Goal: Information Seeking & Learning: Learn about a topic

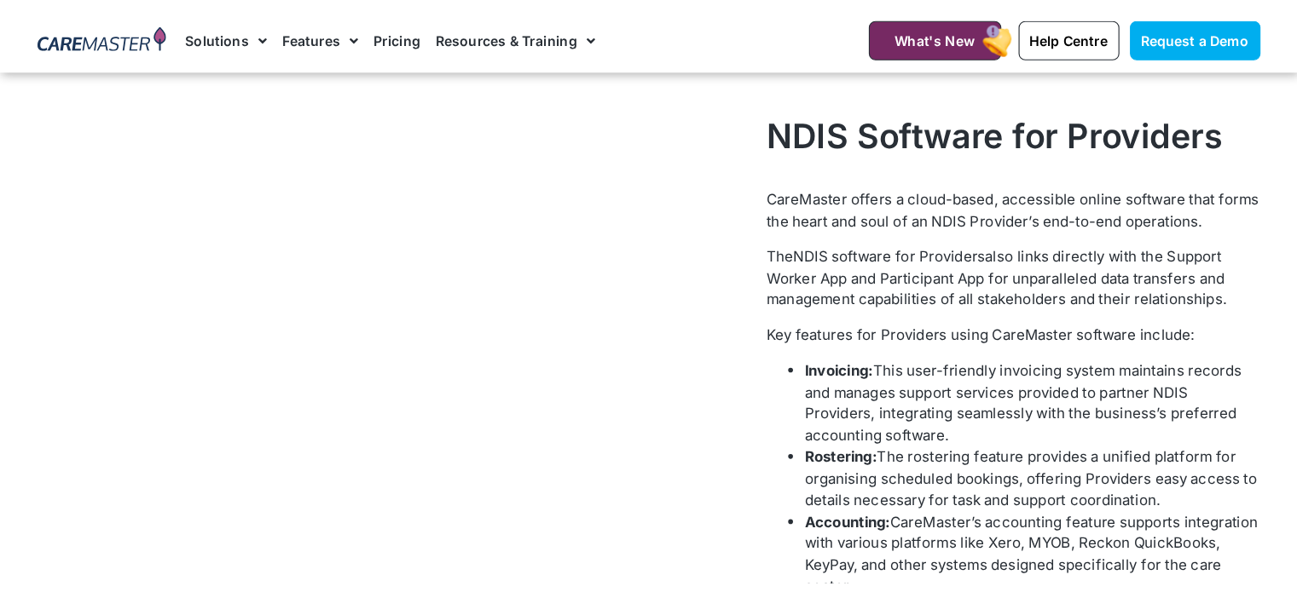
scroll to position [569, 0]
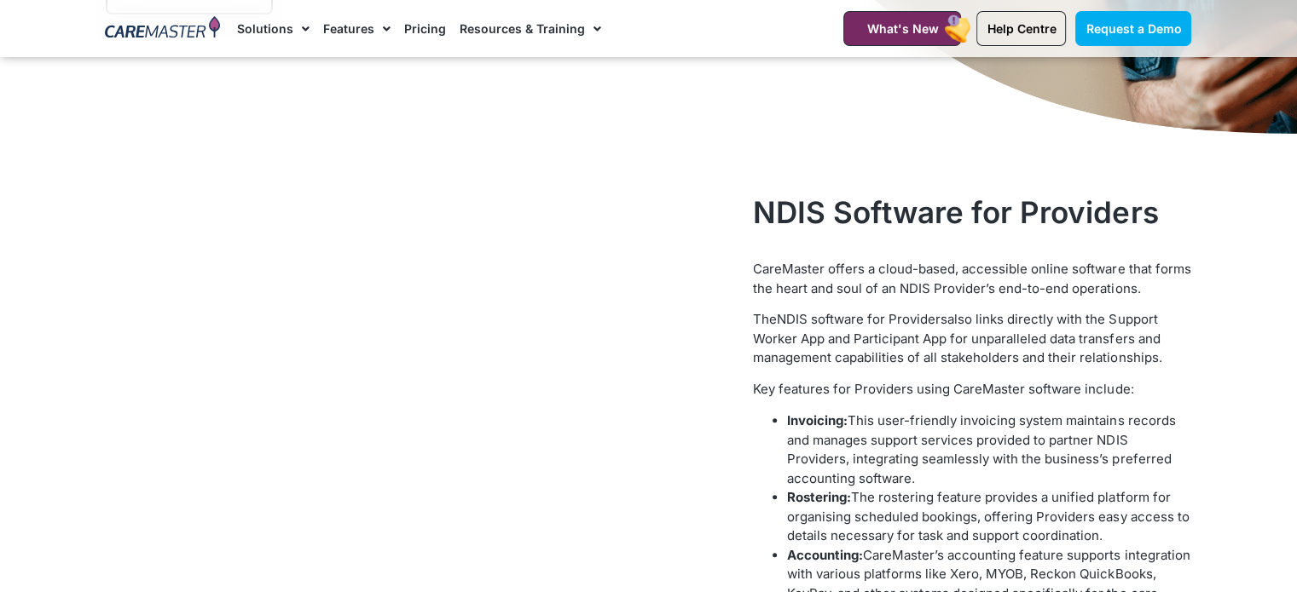
click at [818, 272] on span "CareMaster offers a cloud-based, accessible online software that forms the hear…" at bounding box center [971, 279] width 437 height 36
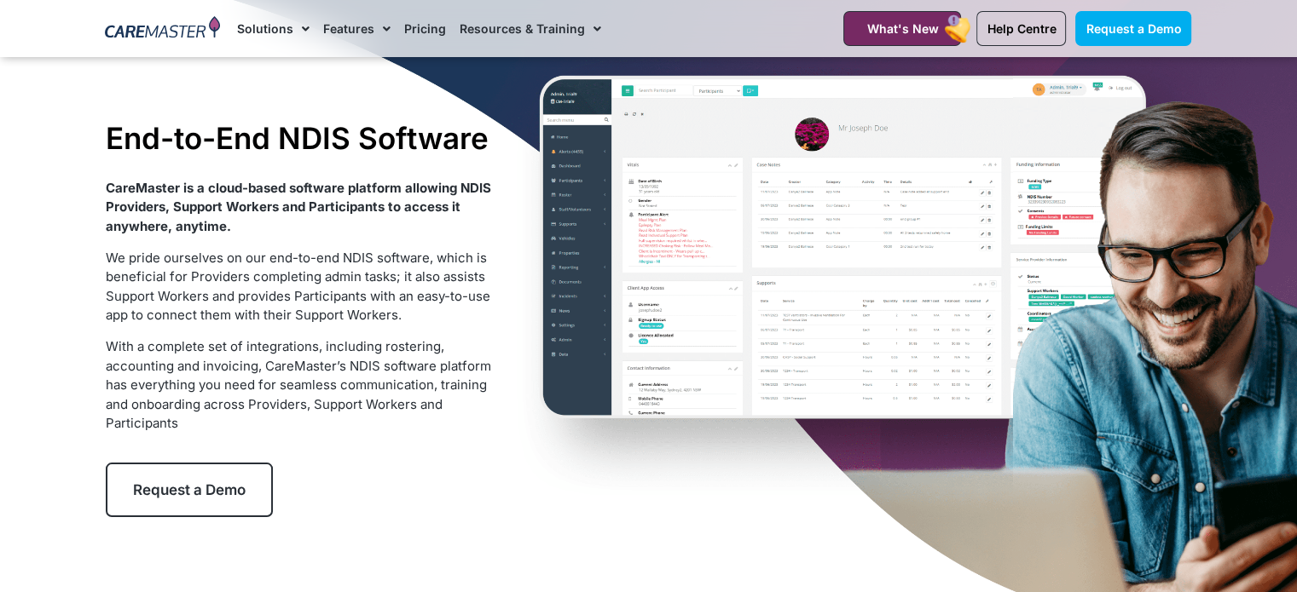
scroll to position [57, 0]
